Goal: Task Accomplishment & Management: Manage account settings

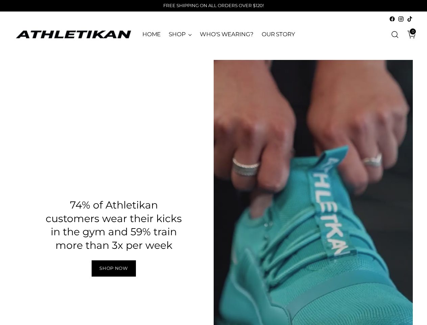
click at [394, 110] on div "Pause" at bounding box center [313, 237] width 199 height 355
